Goal: Task Accomplishment & Management: Use online tool/utility

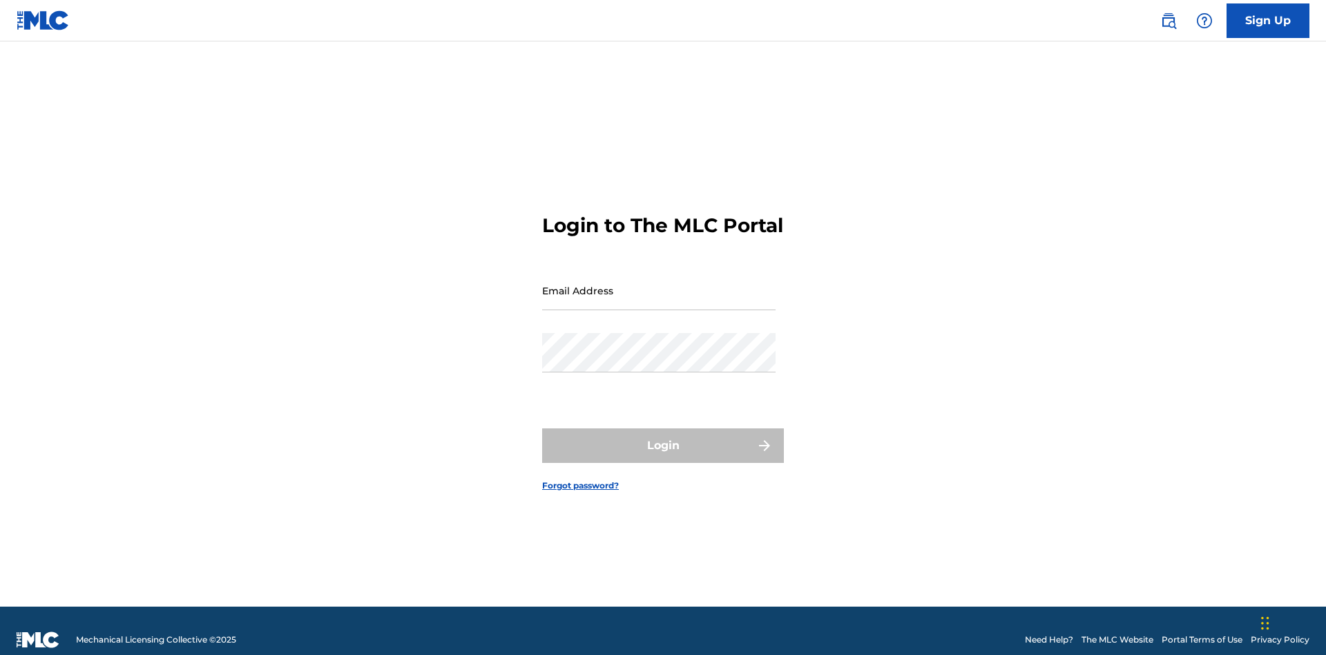
scroll to position [18, 0]
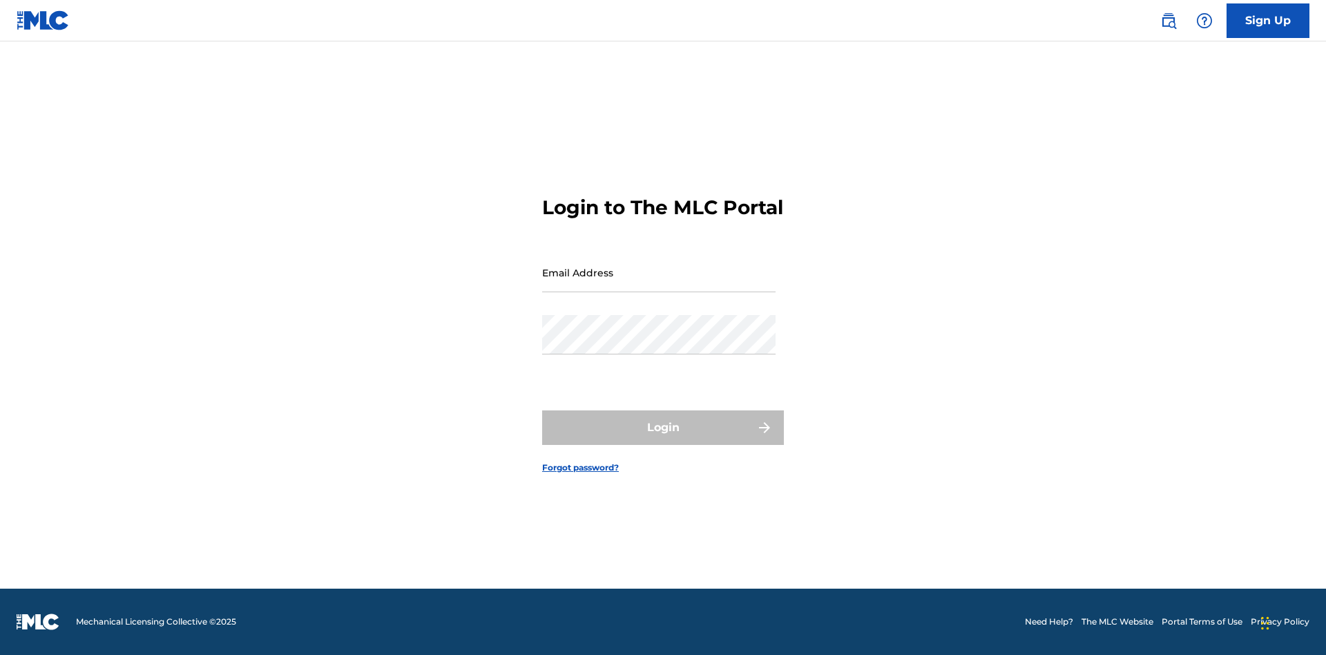
click at [659, 284] on input "Email Address" at bounding box center [658, 272] width 233 height 39
type input "d042f0f1-cab8-491d-ac02-c0b4ea006219@mailslurp.net"
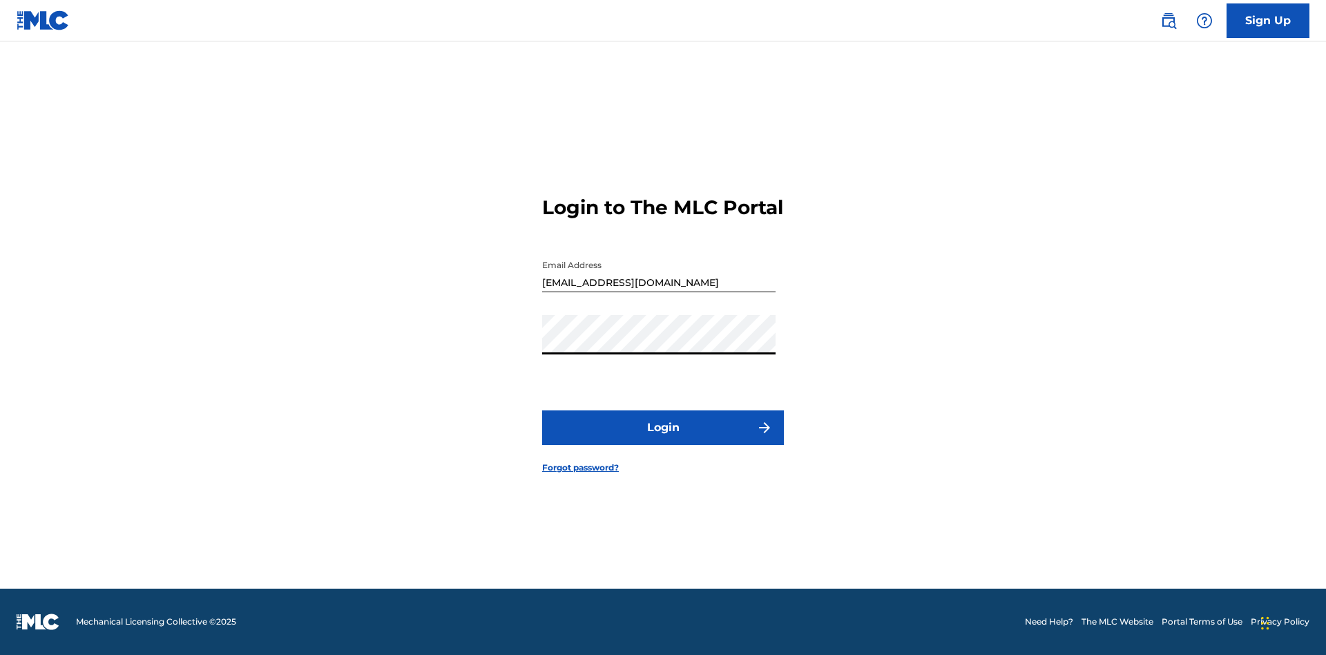
click at [663, 439] on button "Login" at bounding box center [663, 427] width 242 height 35
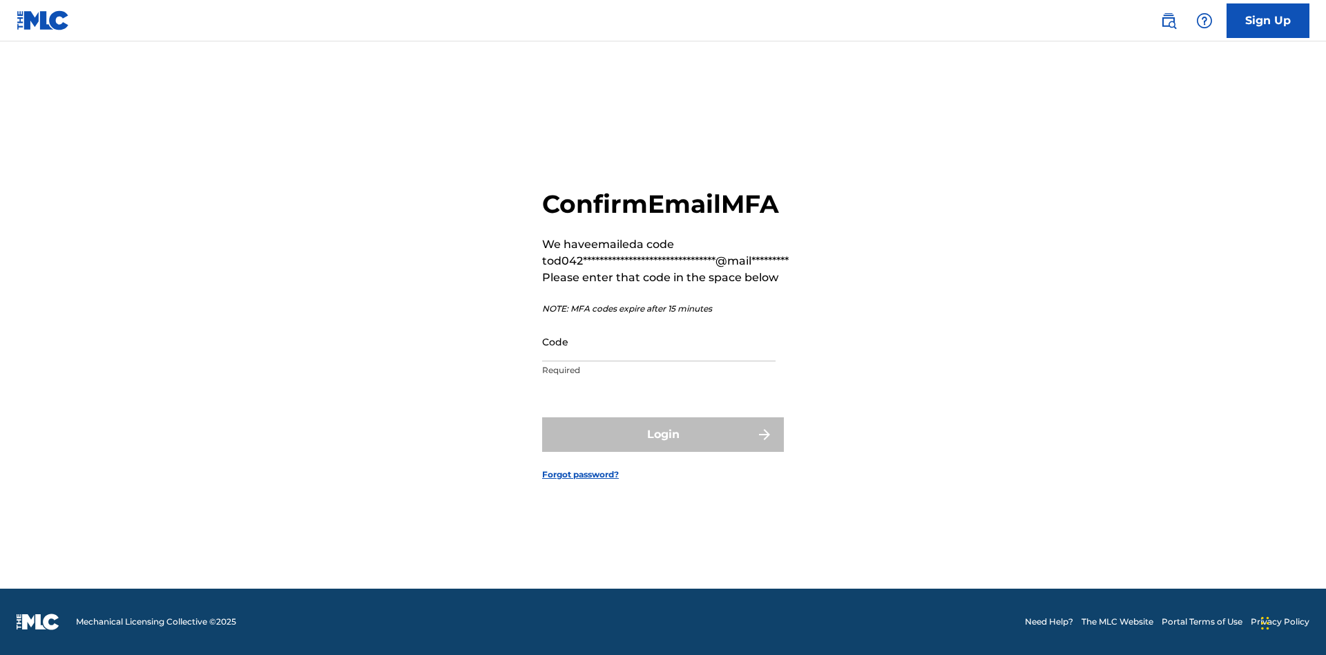
click at [659, 341] on input "Code" at bounding box center [658, 341] width 233 height 39
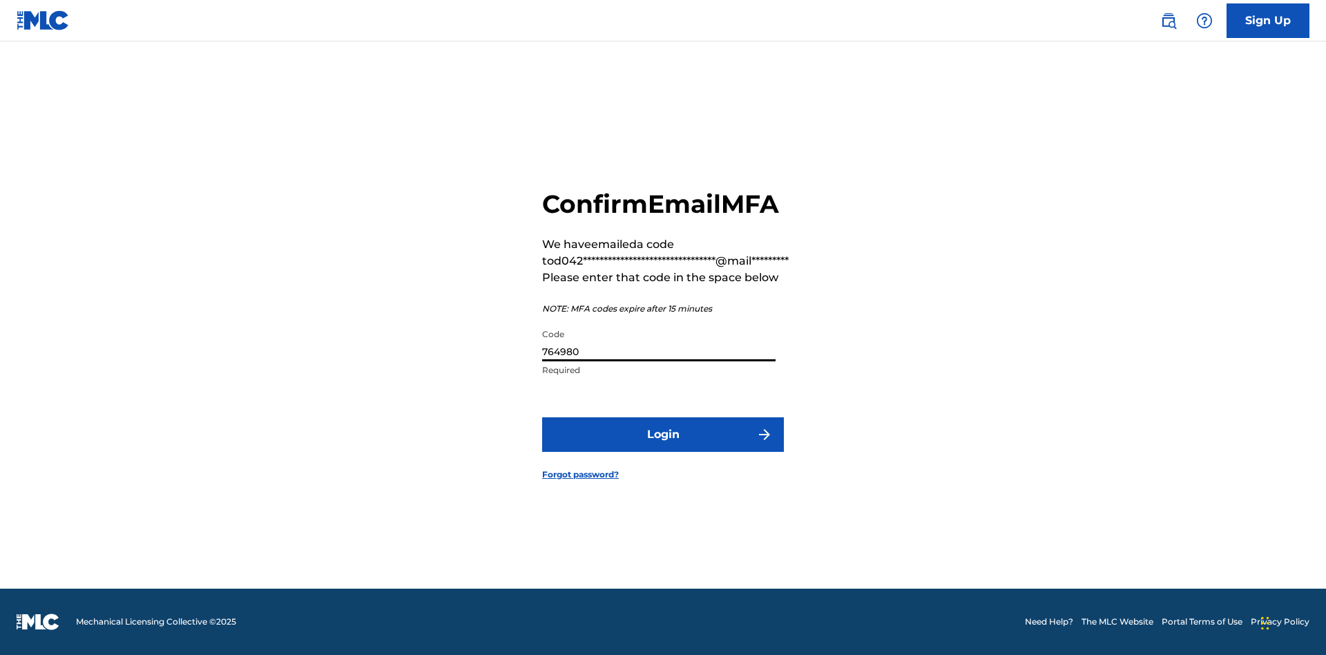
type input "764980"
click at [663, 434] on button "Login" at bounding box center [663, 434] width 242 height 35
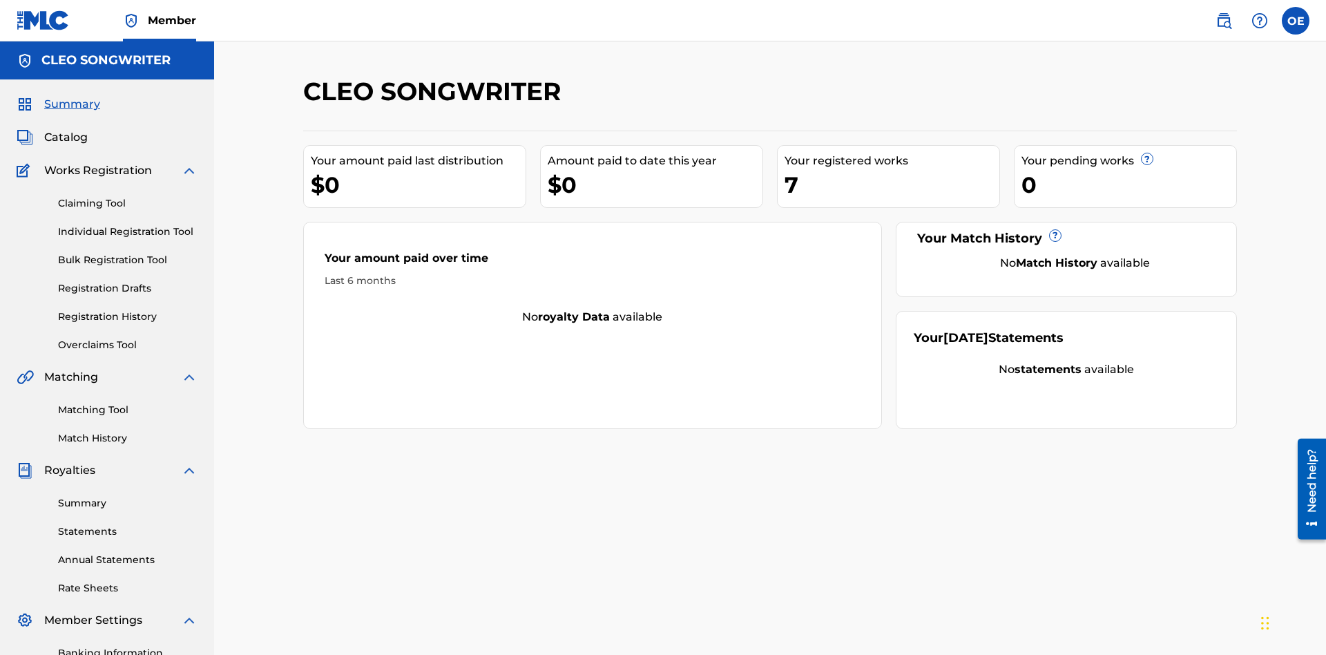
scroll to position [202, 0]
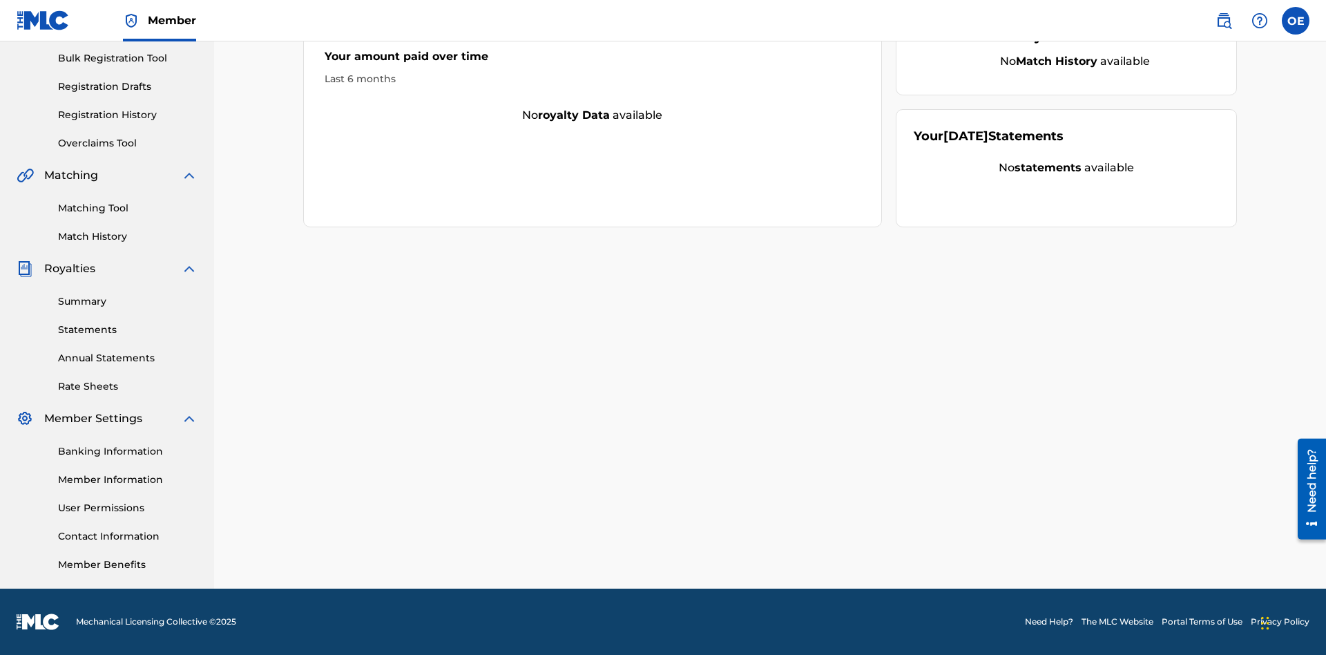
click at [128, 143] on link "Overclaims Tool" at bounding box center [127, 143] width 139 height 15
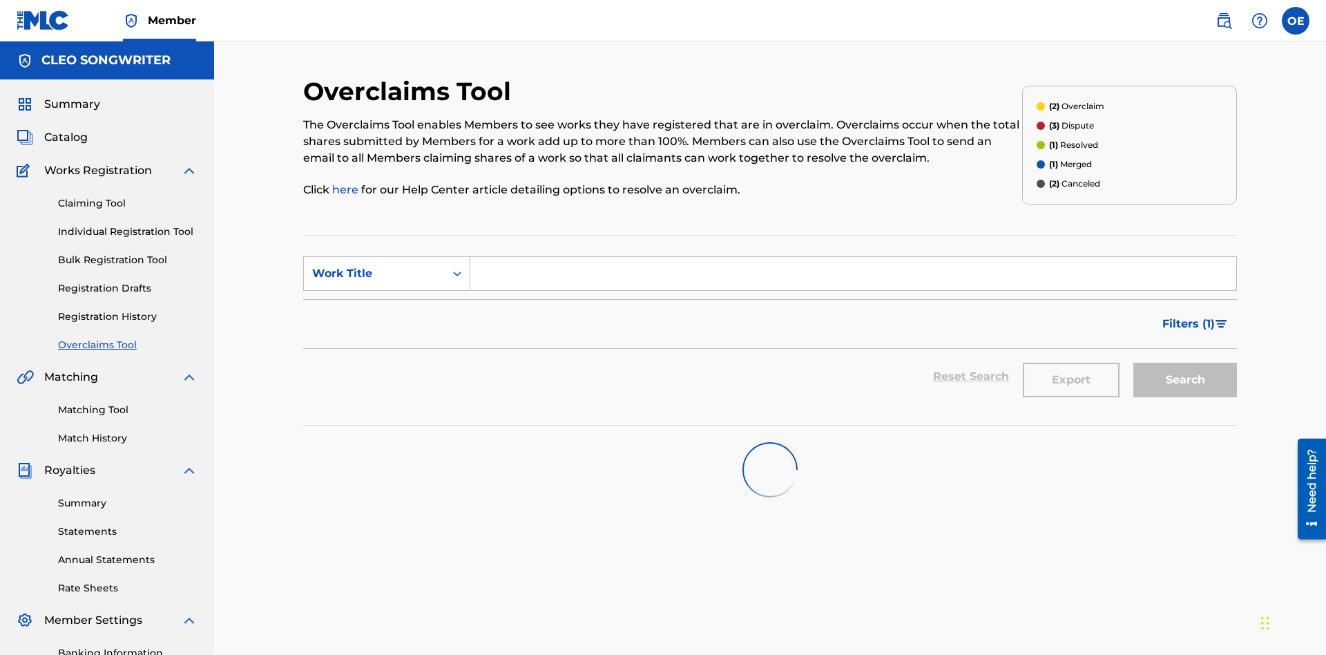
scroll to position [177, 0]
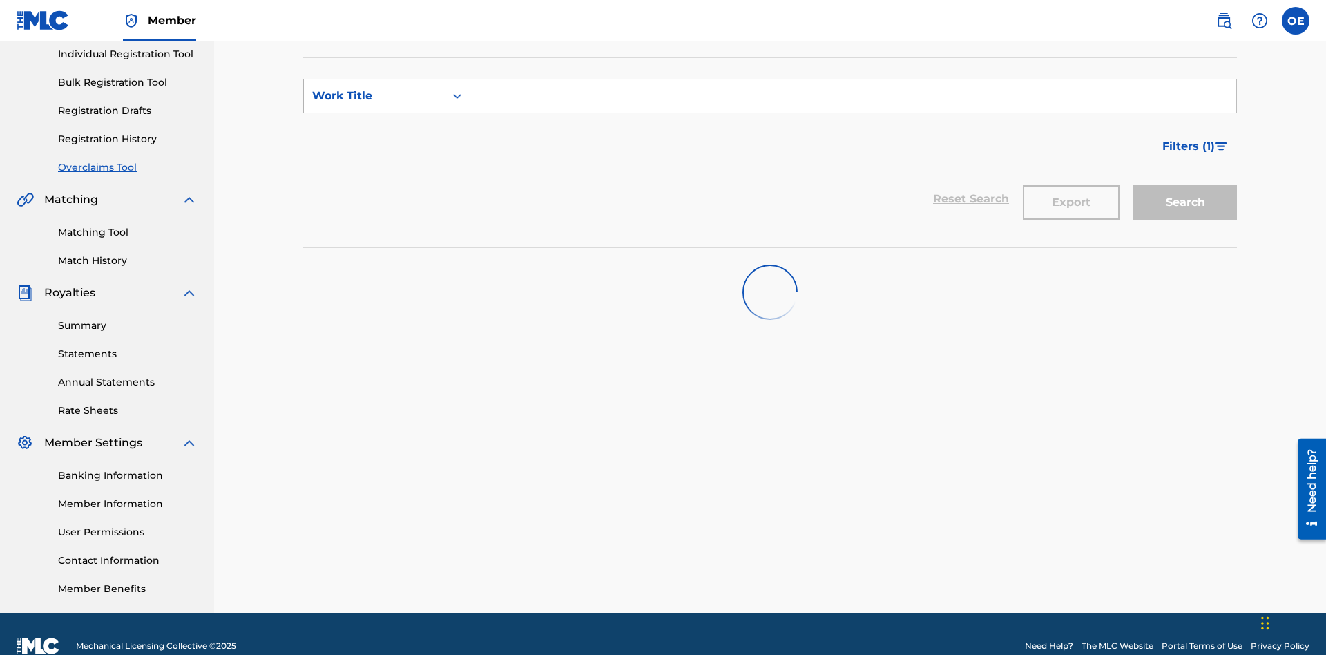
click at [374, 96] on div "Work Title" at bounding box center [374, 96] width 124 height 17
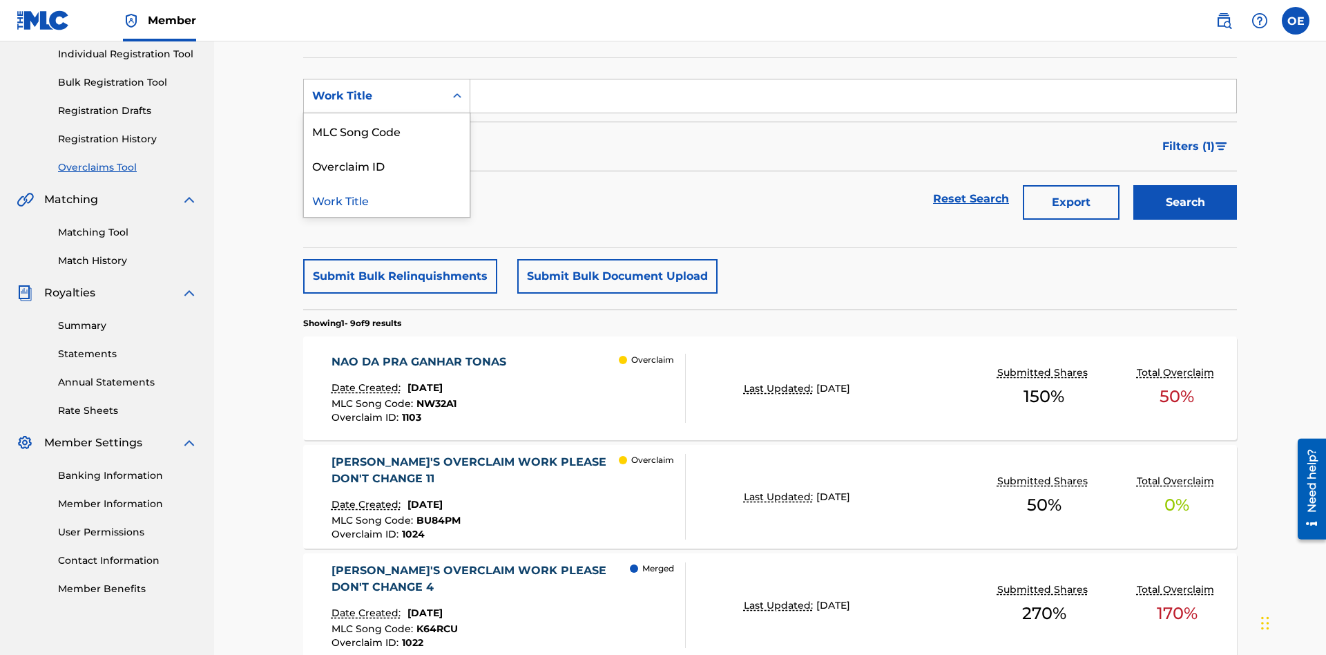
click at [387, 131] on div "MLC Song Code" at bounding box center [387, 130] width 166 height 35
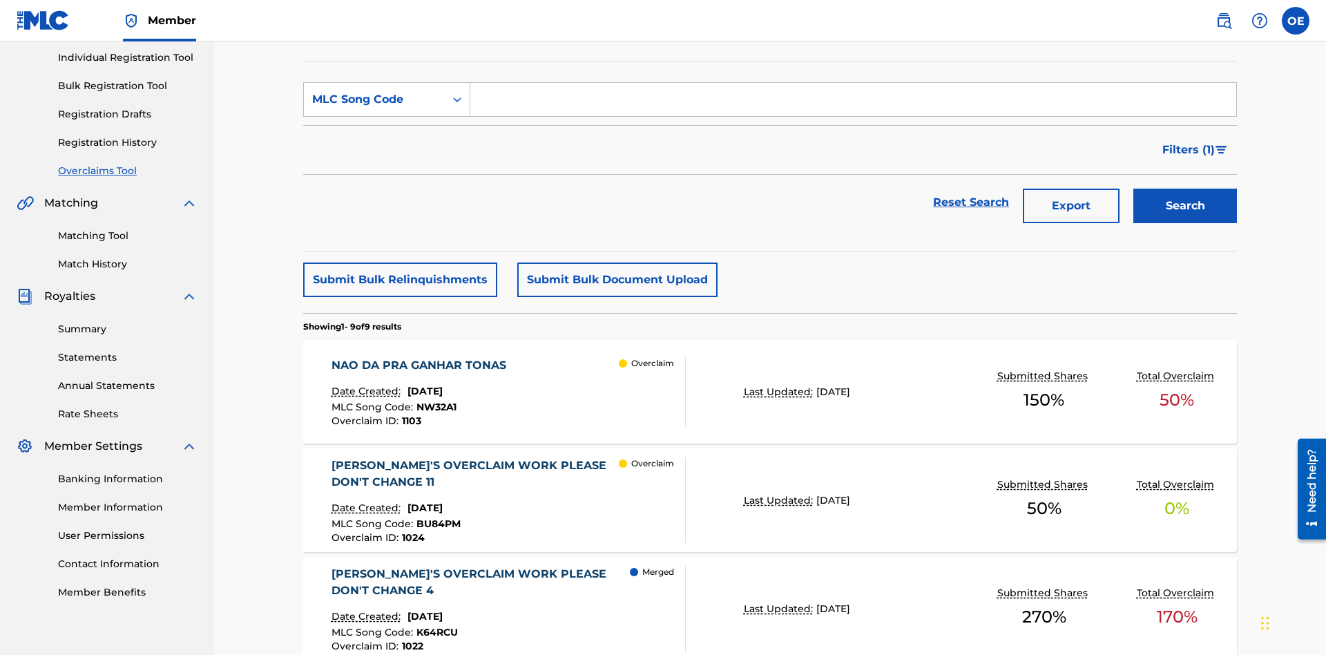
click at [853, 99] on input "Search Form" at bounding box center [853, 99] width 766 height 33
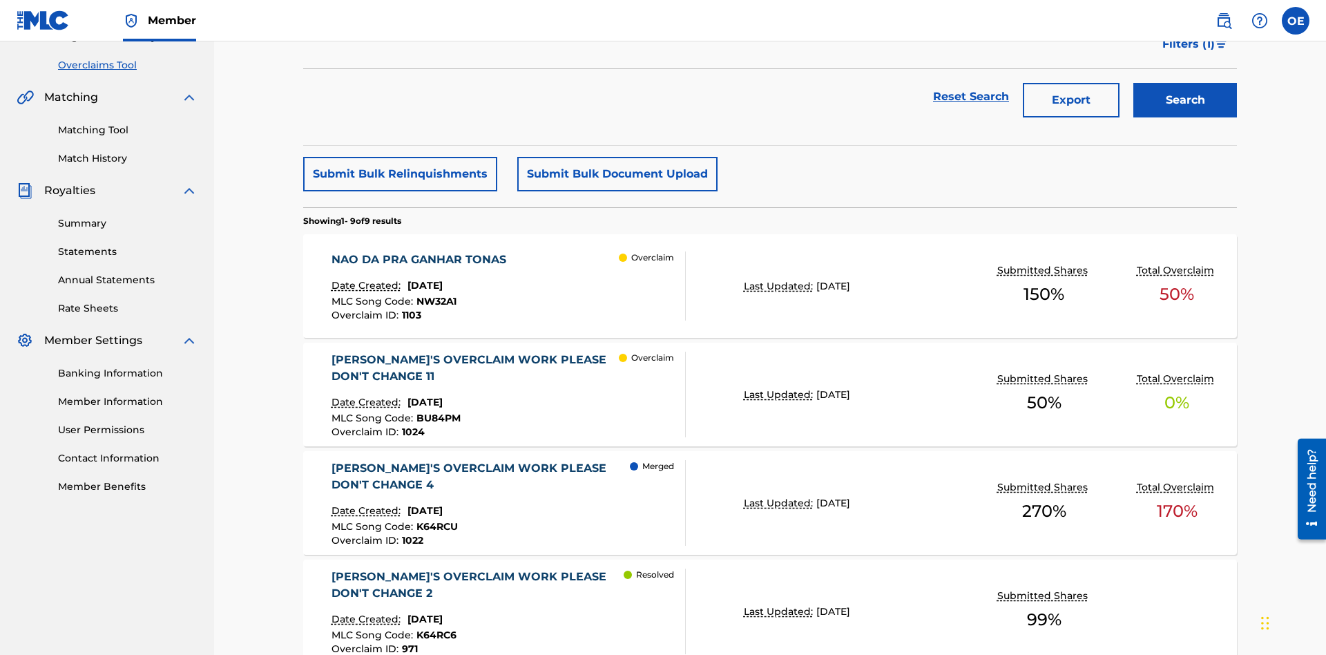
type input "NW32A1"
click at [1185, 100] on button "Search" at bounding box center [1185, 100] width 104 height 35
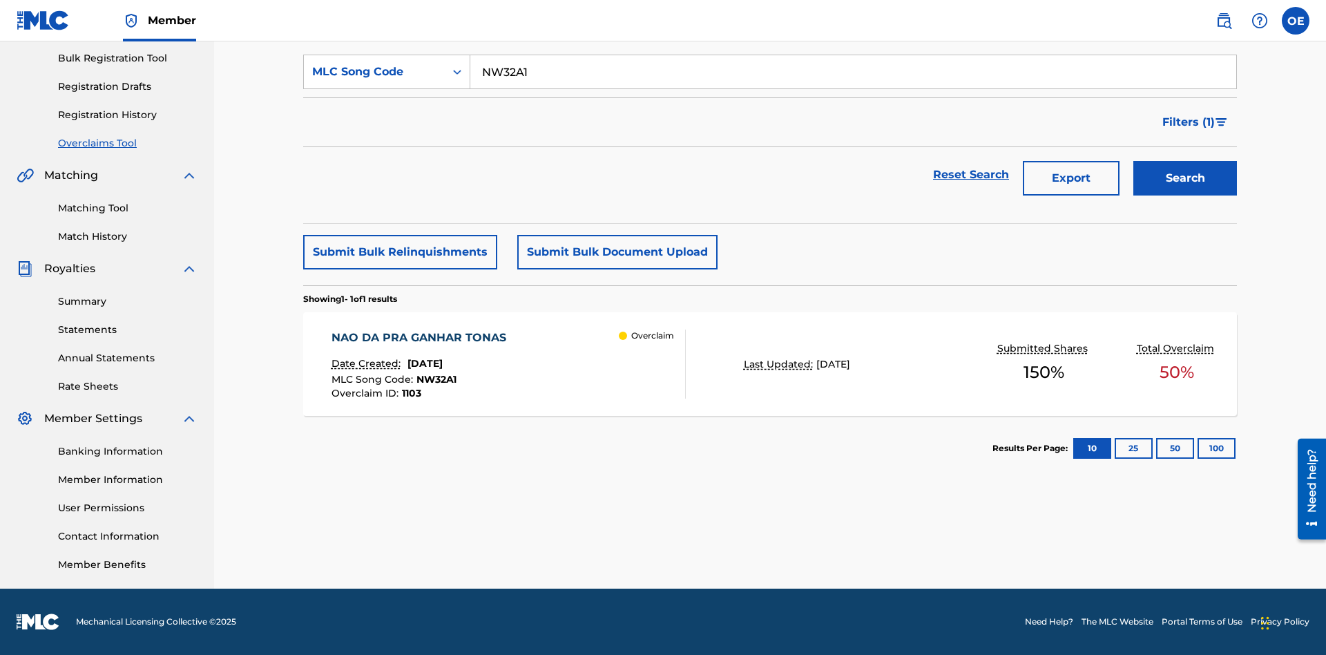
click at [443, 363] on span "October 21, 2024" at bounding box center [424, 363] width 35 height 12
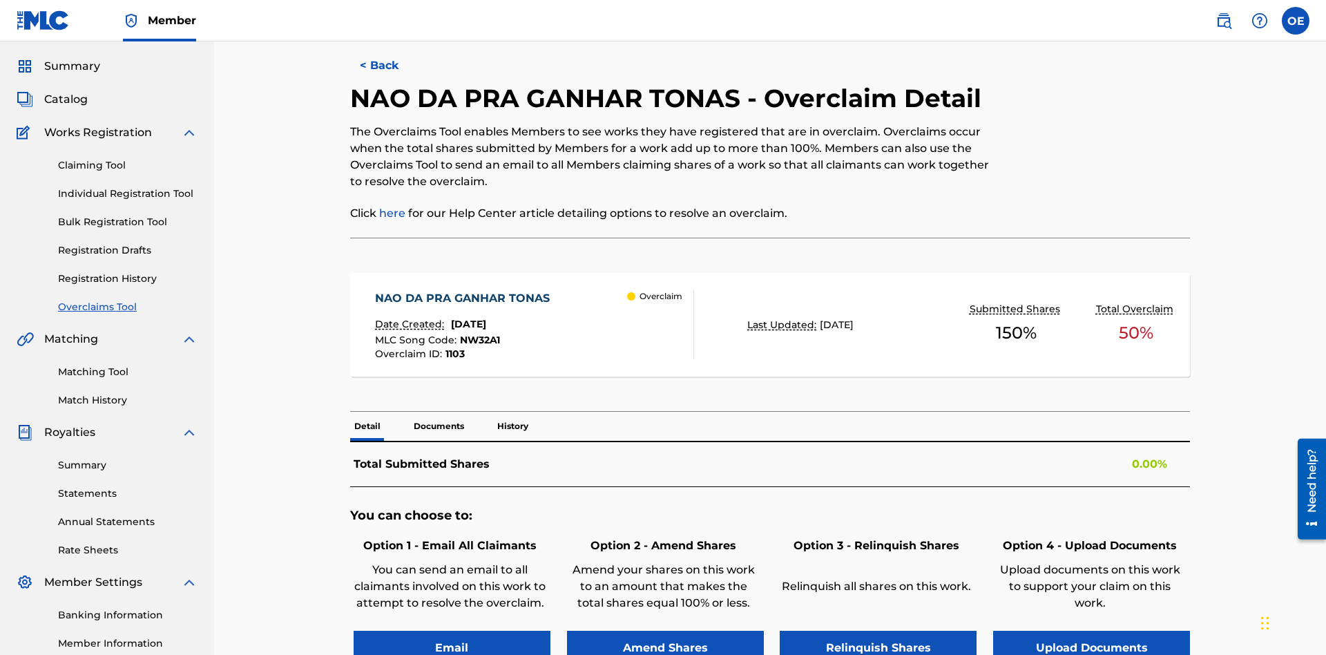
scroll to position [539, 0]
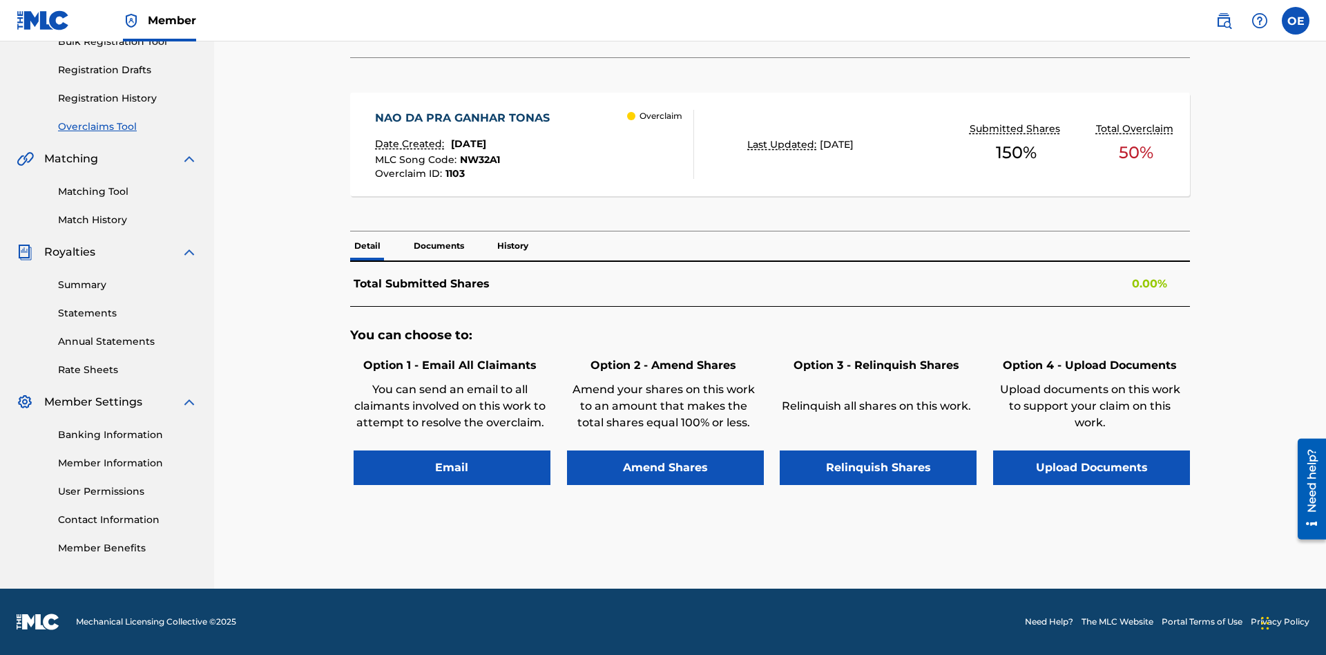
click at [452, 467] on button "Email" at bounding box center [452, 467] width 197 height 35
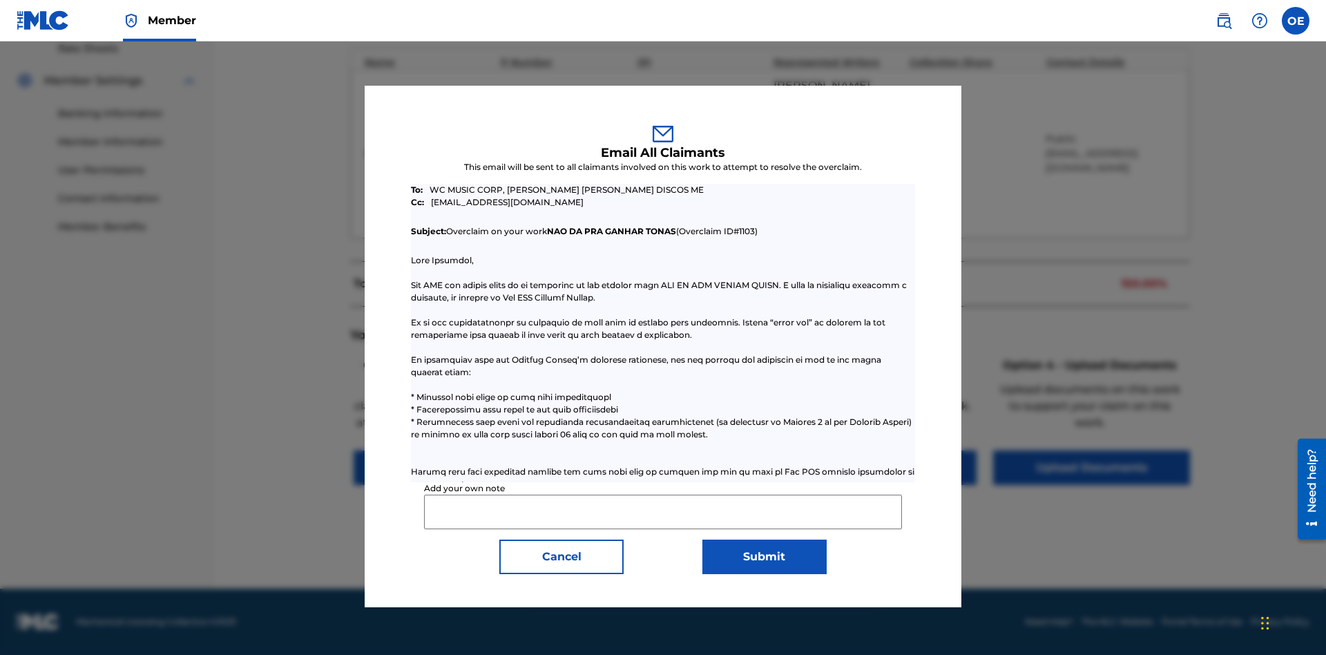
click at [663, 511] on input "Add your own note" at bounding box center [662, 511] width 477 height 35
type input "Test email to all claimants"
click at [764, 556] on button "Submit" at bounding box center [764, 556] width 124 height 35
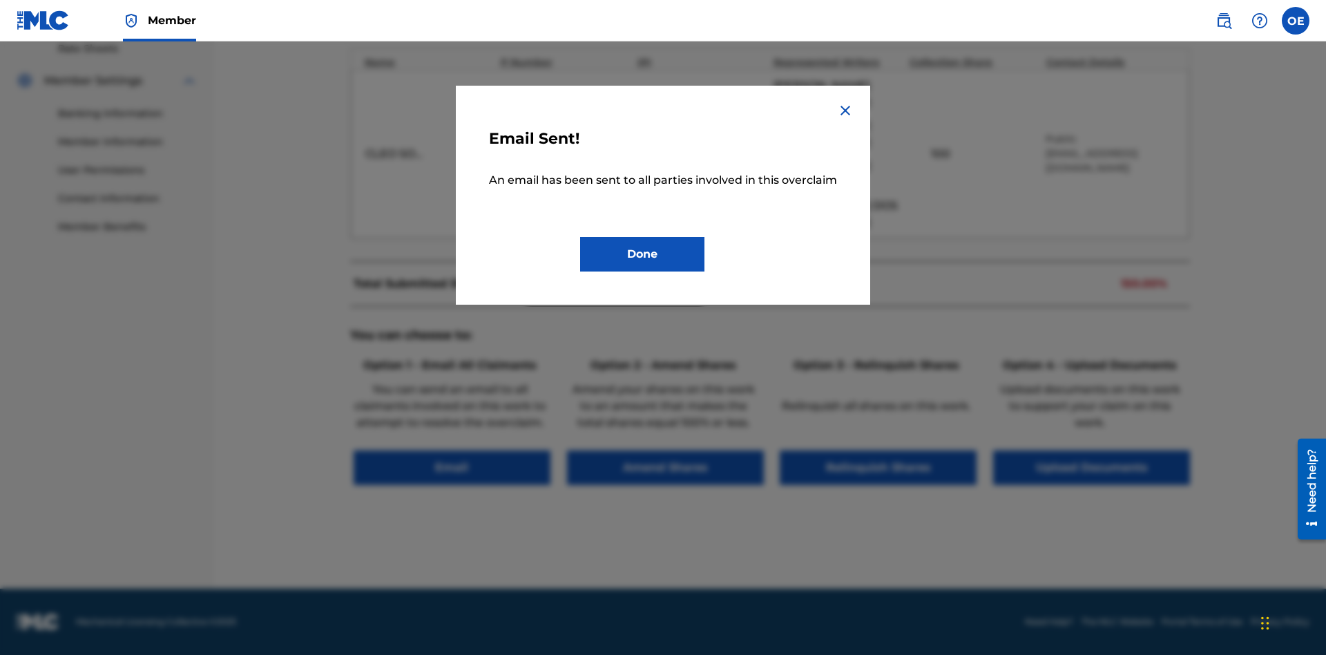
click at [642, 270] on button "Done" at bounding box center [642, 254] width 124 height 35
